Goal: Register for event/course

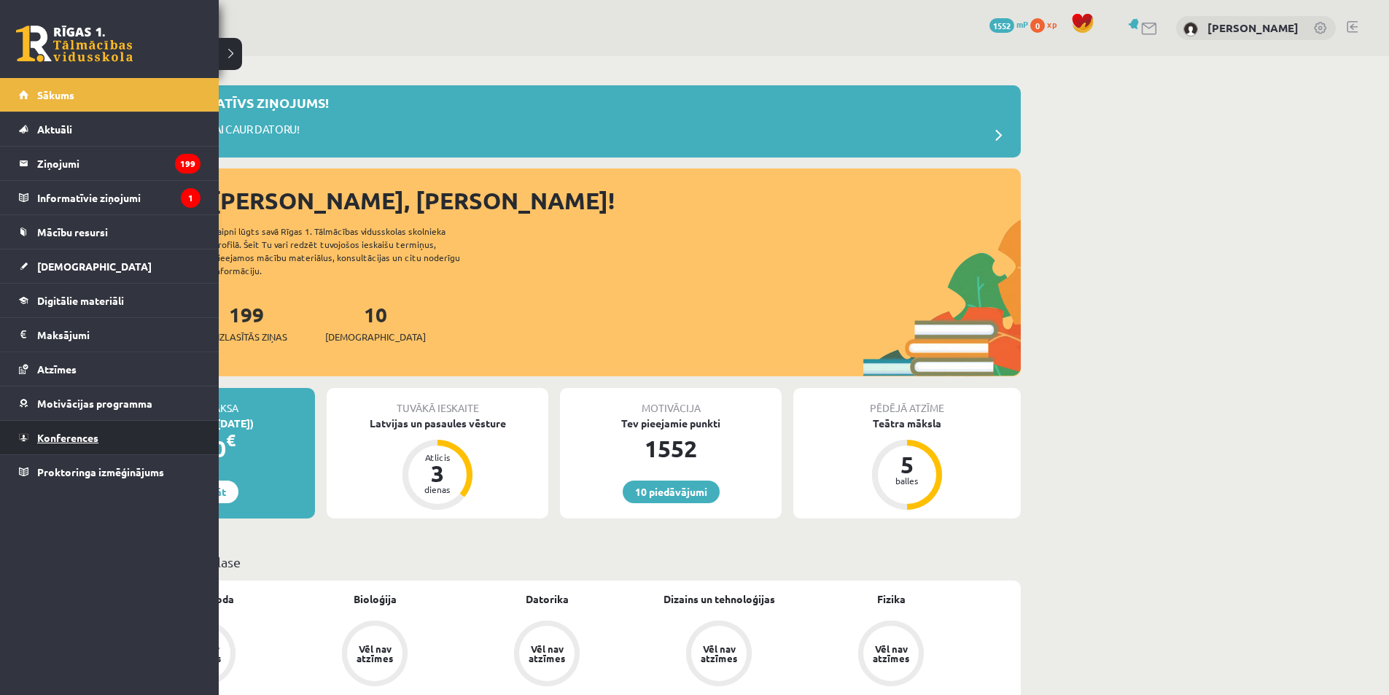
drag, startPoint x: 59, startPoint y: 440, endPoint x: 39, endPoint y: 435, distance: 21.1
click at [39, 435] on span "Konferences" at bounding box center [67, 437] width 61 height 13
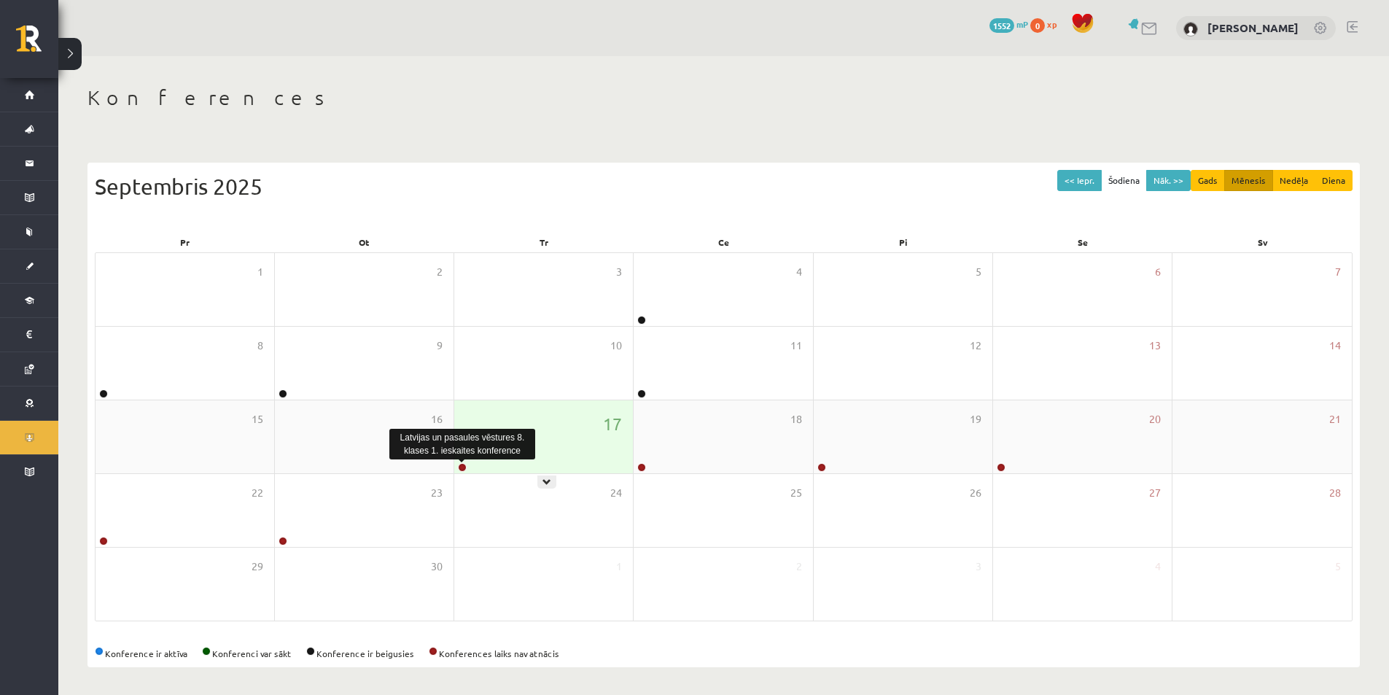
click at [462, 467] on link at bounding box center [462, 467] width 9 height 9
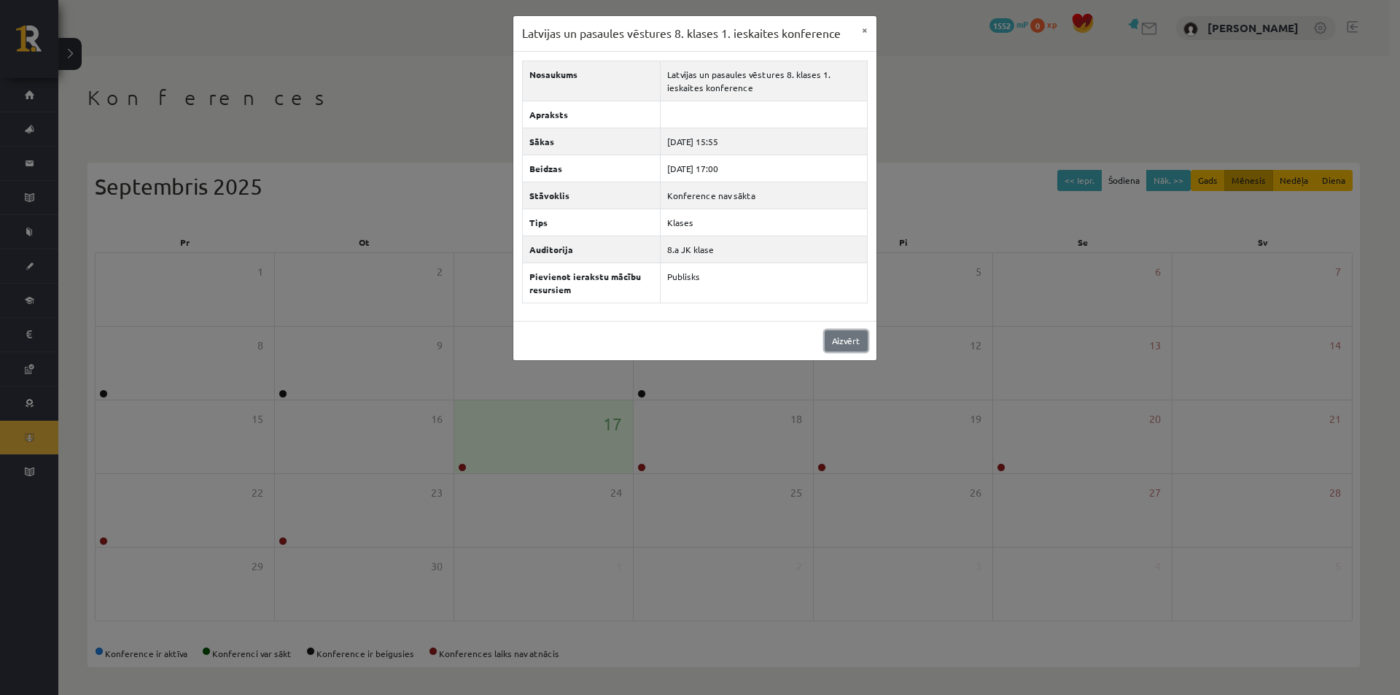
drag, startPoint x: 694, startPoint y: 341, endPoint x: 866, endPoint y: 341, distance: 172.1
click at [866, 341] on link "Aizvērt" at bounding box center [846, 340] width 43 height 21
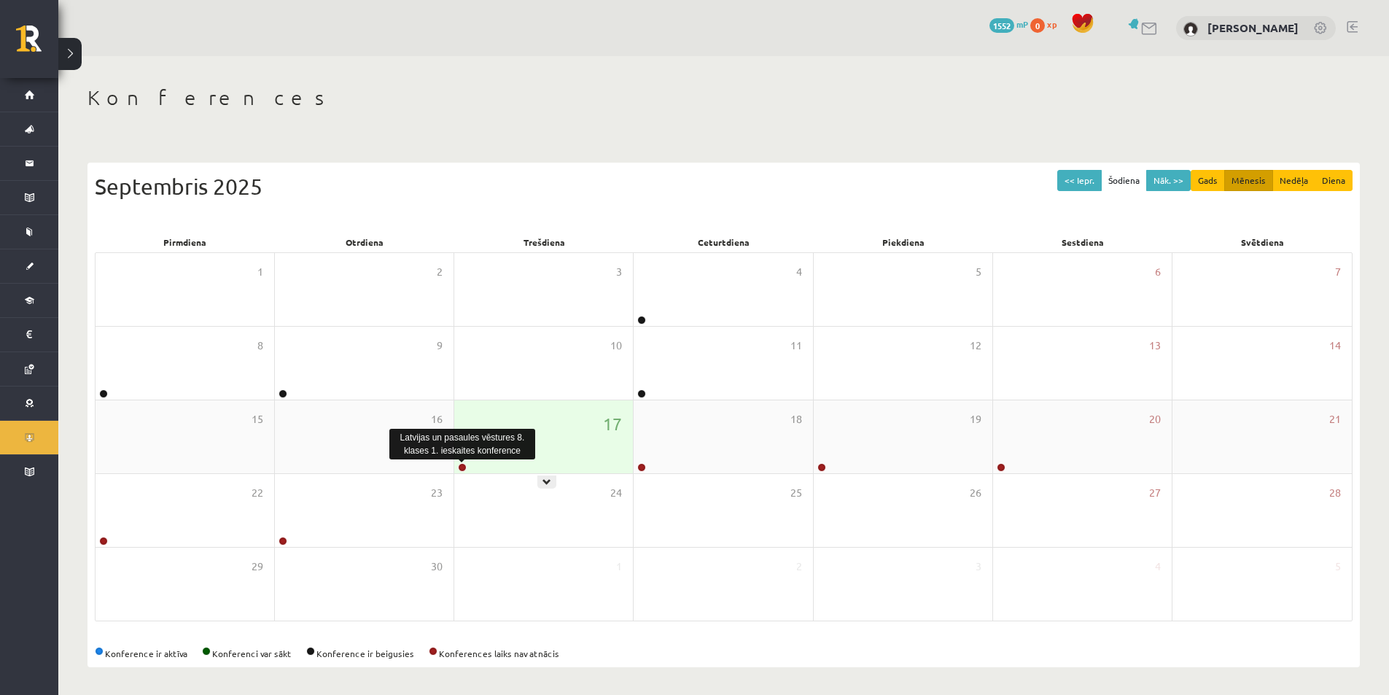
click at [464, 464] on link at bounding box center [462, 467] width 9 height 9
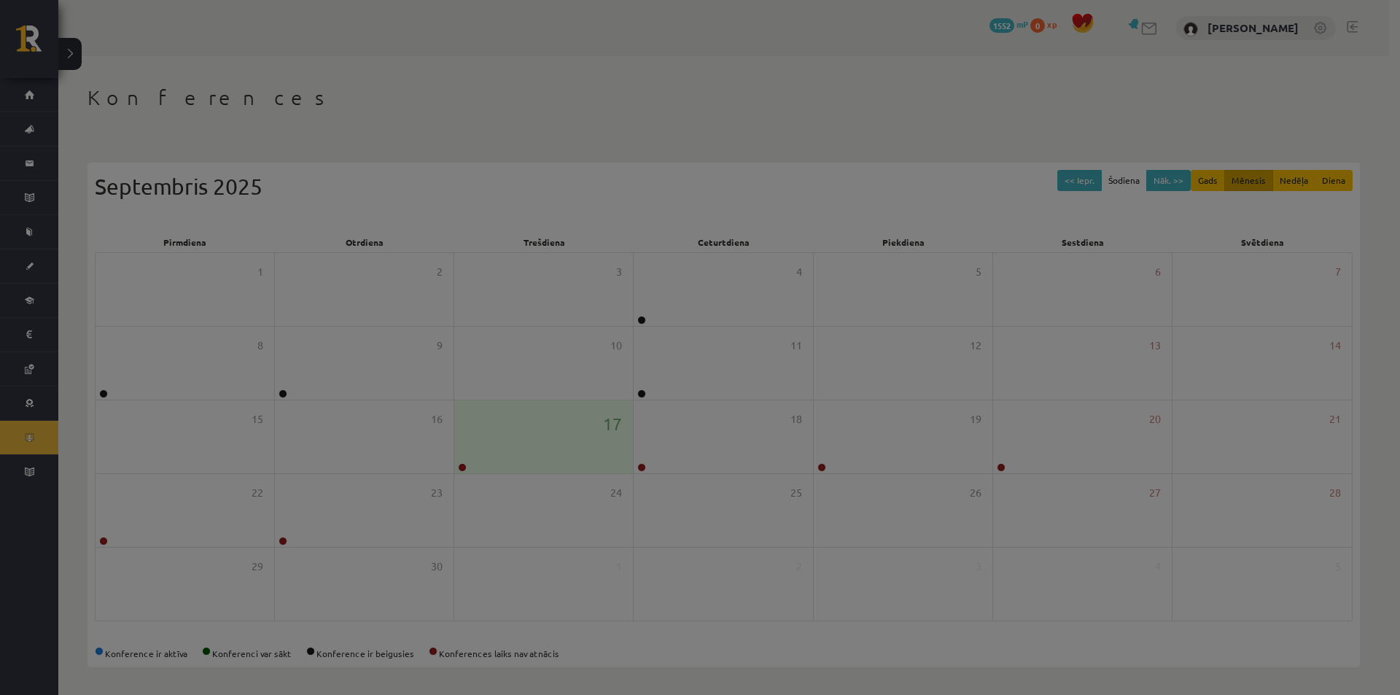
click at [464, 464] on body "0 Dāvanas 1552 mP 0 xp [PERSON_NAME] Sākums Aktuāli Kā mācīties eSKOLĀ Kontakti…" at bounding box center [700, 347] width 1400 height 695
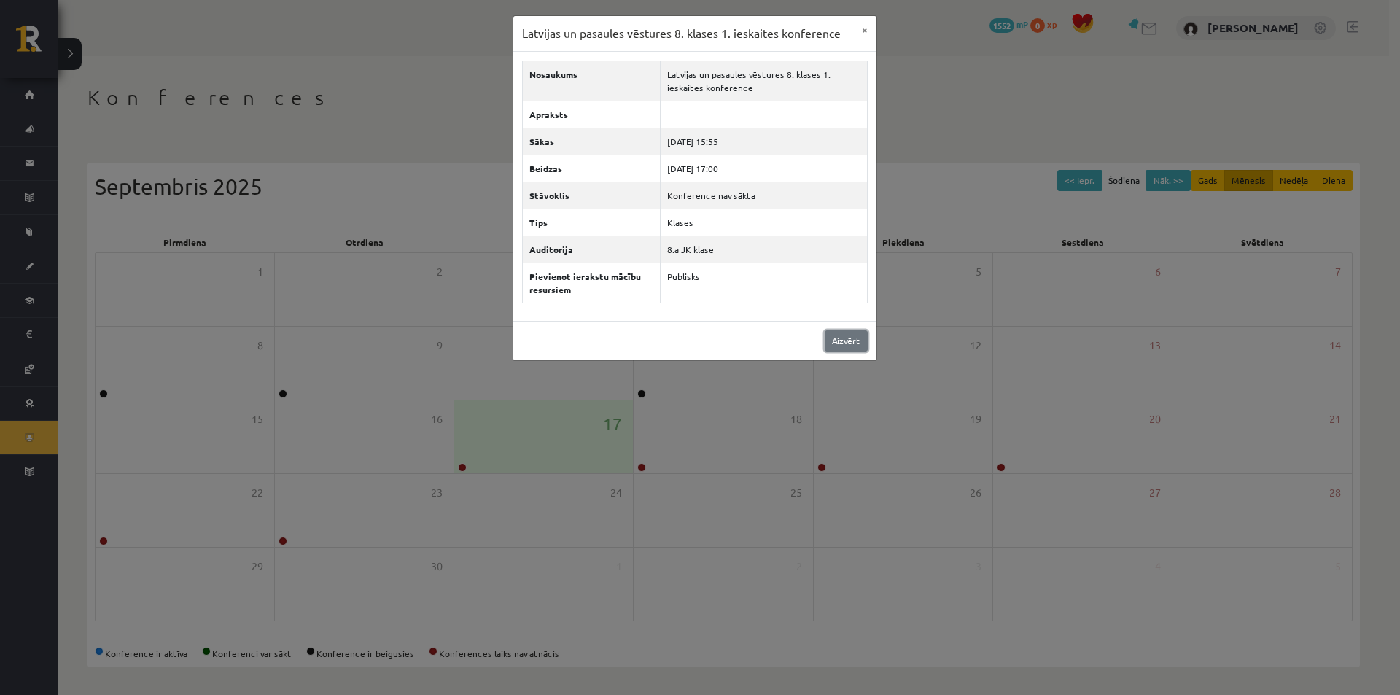
click at [843, 334] on link "Aizvērt" at bounding box center [846, 340] width 43 height 21
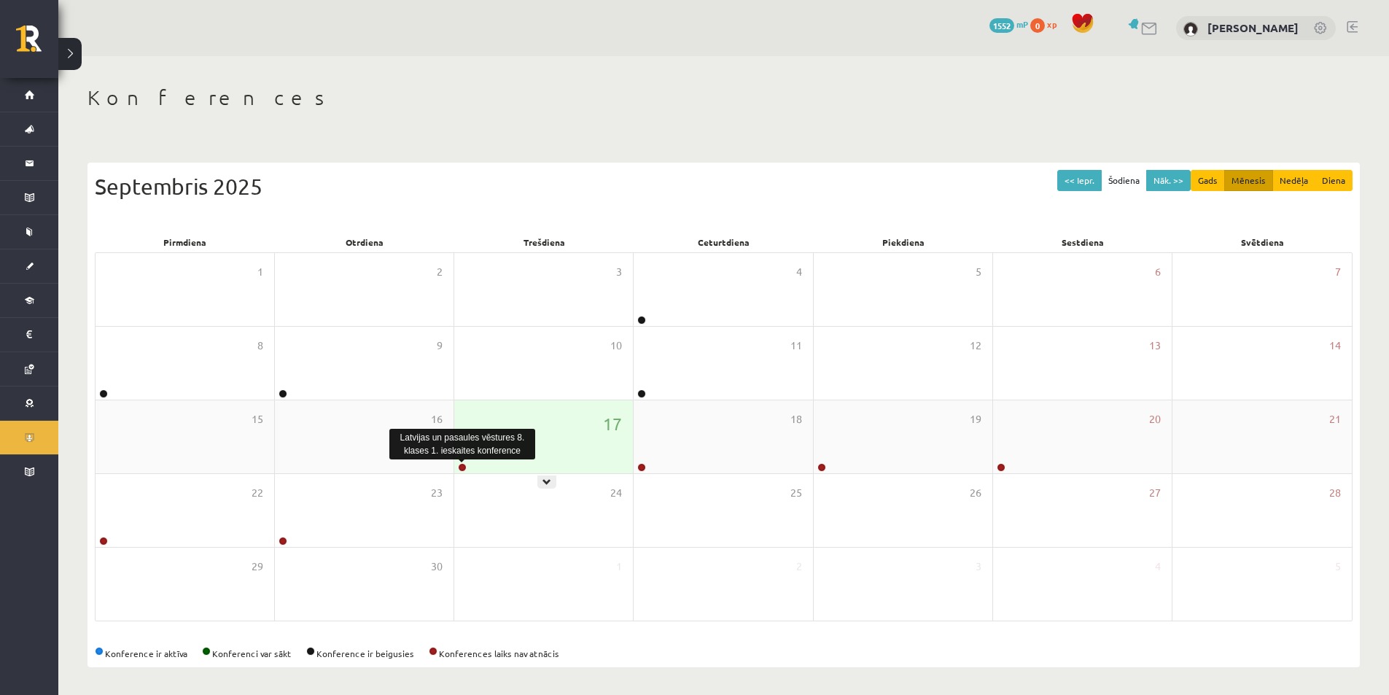
click at [462, 470] on link at bounding box center [462, 467] width 9 height 9
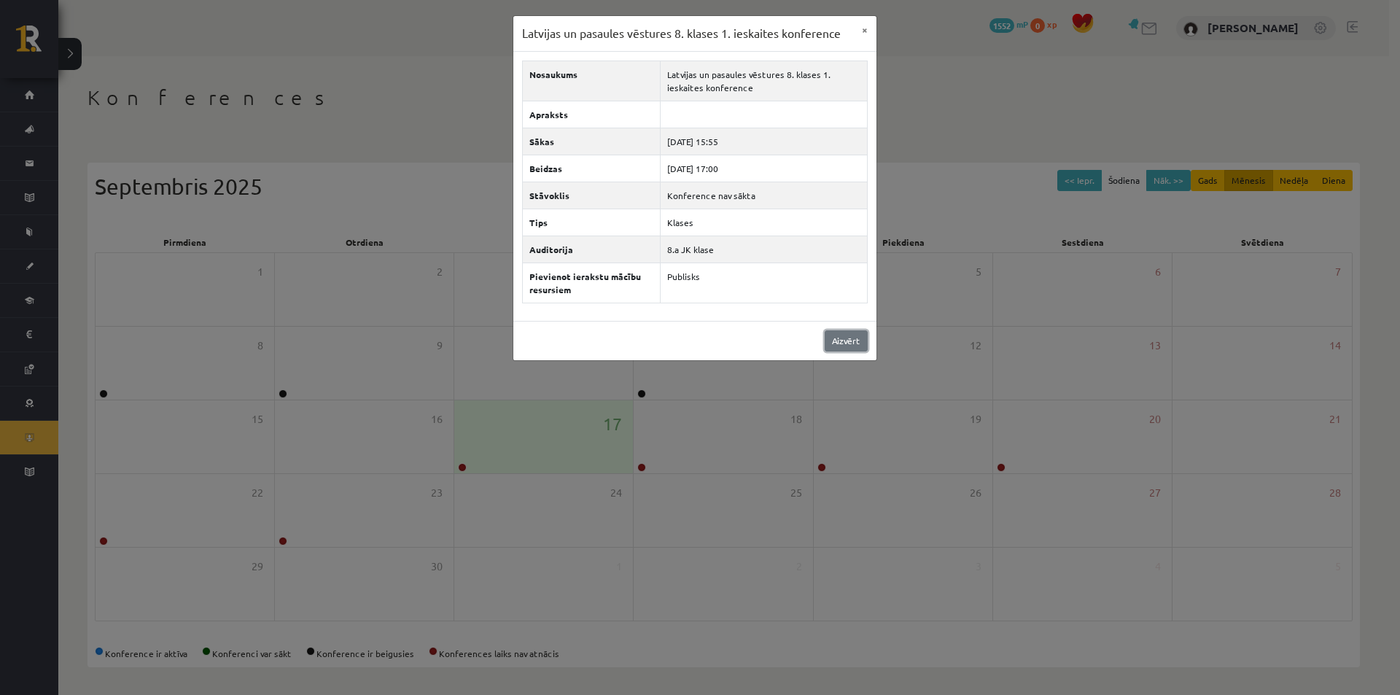
click at [856, 343] on link "Aizvērt" at bounding box center [846, 340] width 43 height 21
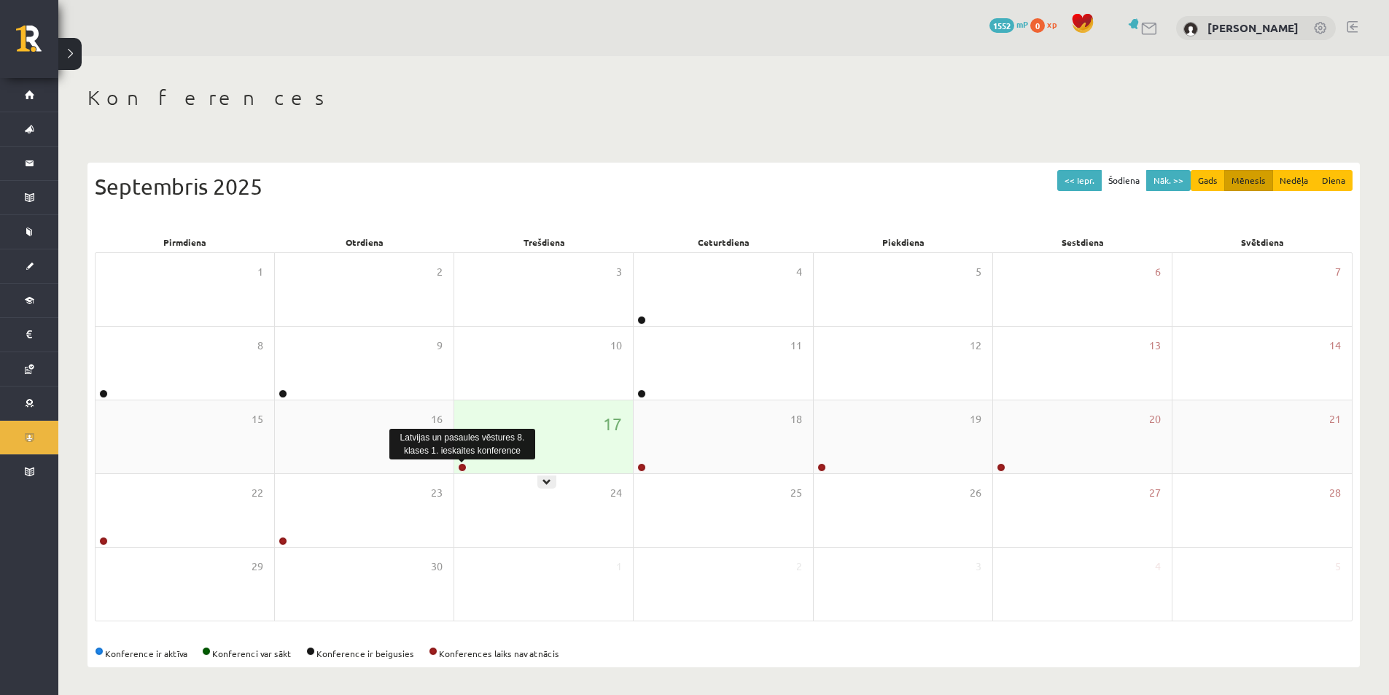
click at [463, 465] on link at bounding box center [462, 467] width 9 height 9
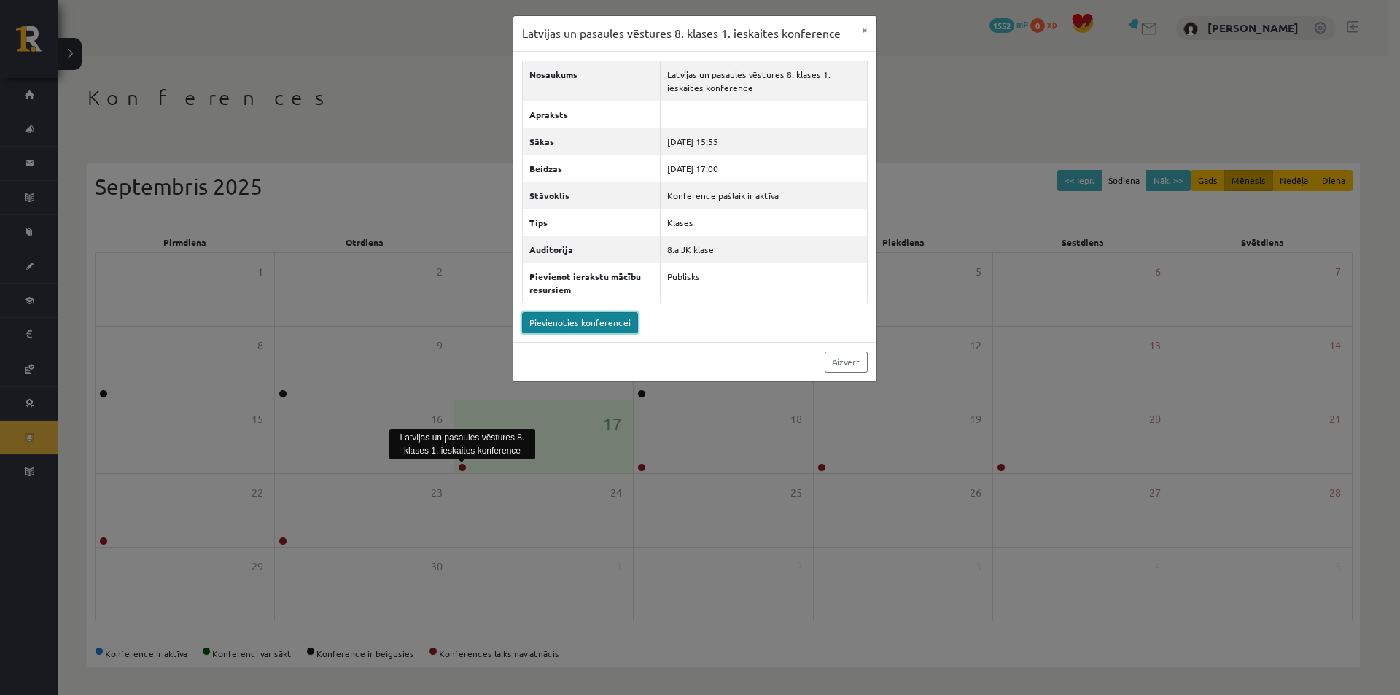
click at [577, 331] on link "Pievienoties konferencei" at bounding box center [580, 322] width 116 height 21
